Goal: Task Accomplishment & Management: Manage account settings

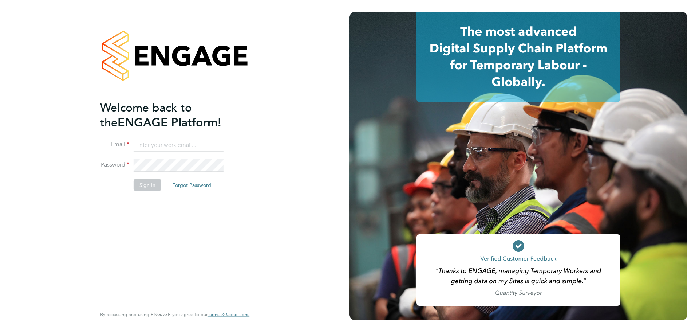
type input "mark@xede.co.uk"
click at [157, 182] on button "Sign In" at bounding box center [148, 185] width 28 height 12
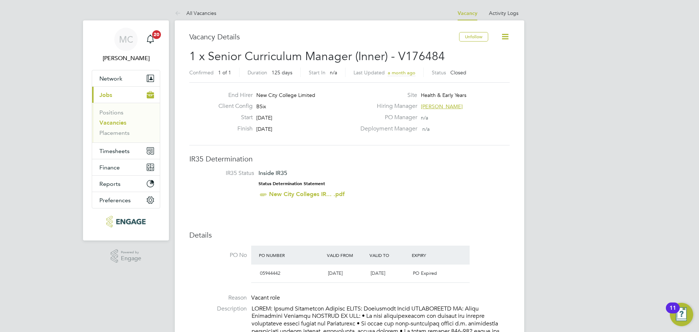
click at [98, 122] on ul "Positions Vacancies Placements" at bounding box center [126, 123] width 68 height 40
click at [108, 122] on link "Vacancies" at bounding box center [112, 122] width 27 height 7
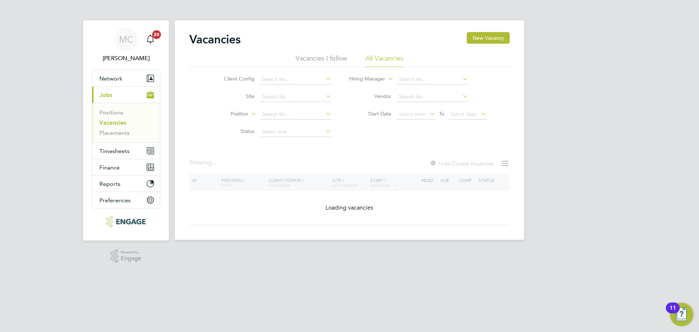
click at [311, 59] on li "Vacancies I follow" at bounding box center [322, 60] width 52 height 13
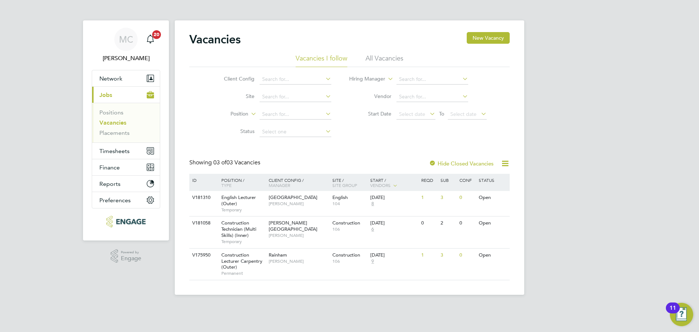
click at [380, 52] on div "Vacancies New Vacancy" at bounding box center [349, 43] width 320 height 22
click at [391, 61] on li "All Vacancies" at bounding box center [385, 60] width 38 height 13
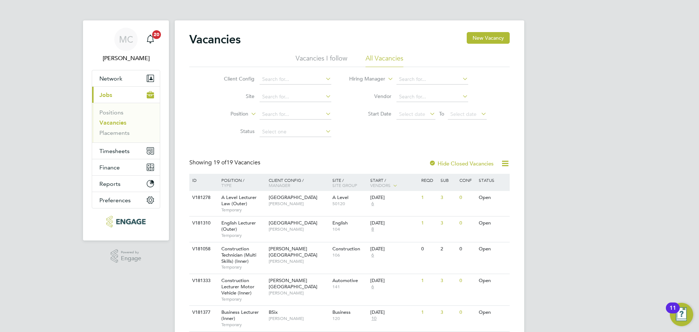
drag, startPoint x: 49, startPoint y: 52, endPoint x: 52, endPoint y: 46, distance: 6.2
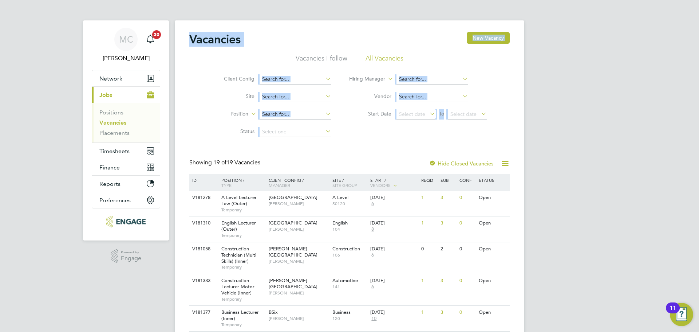
drag, startPoint x: 68, startPoint y: 14, endPoint x: 596, endPoint y: 130, distance: 540.5
drag, startPoint x: 43, startPoint y: 14, endPoint x: 53, endPoint y: 24, distance: 13.9
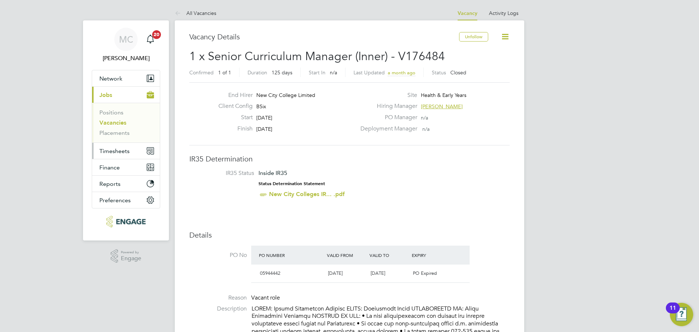
click at [122, 156] on button "Timesheets" at bounding box center [126, 151] width 68 height 16
click at [114, 125] on link "Vacancies" at bounding box center [112, 122] width 27 height 7
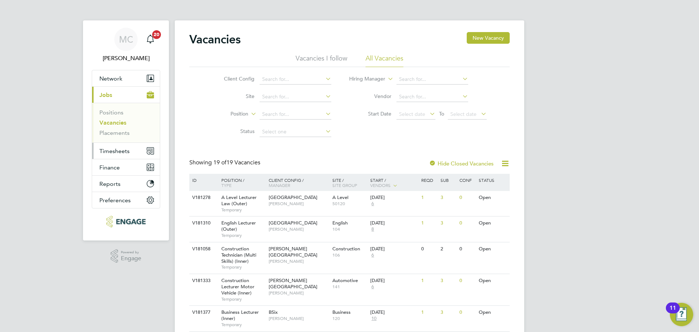
click at [125, 147] on span "Timesheets" at bounding box center [114, 150] width 30 height 7
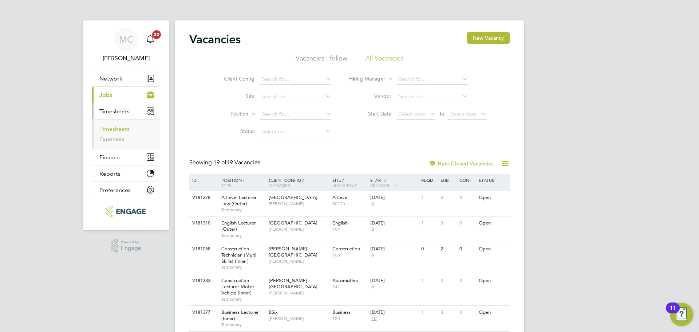
click at [117, 128] on link "Timesheets" at bounding box center [114, 128] width 30 height 7
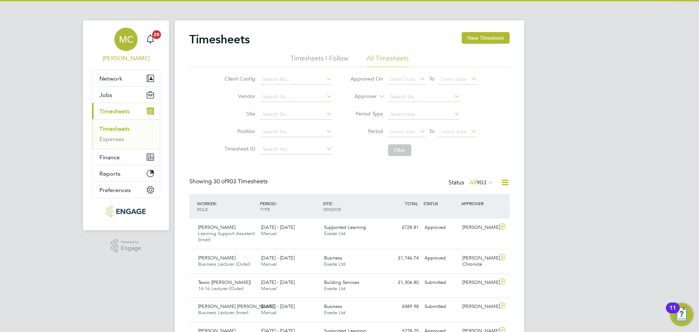
scroll to position [4, 4]
